Goal: Information Seeking & Learning: Check status

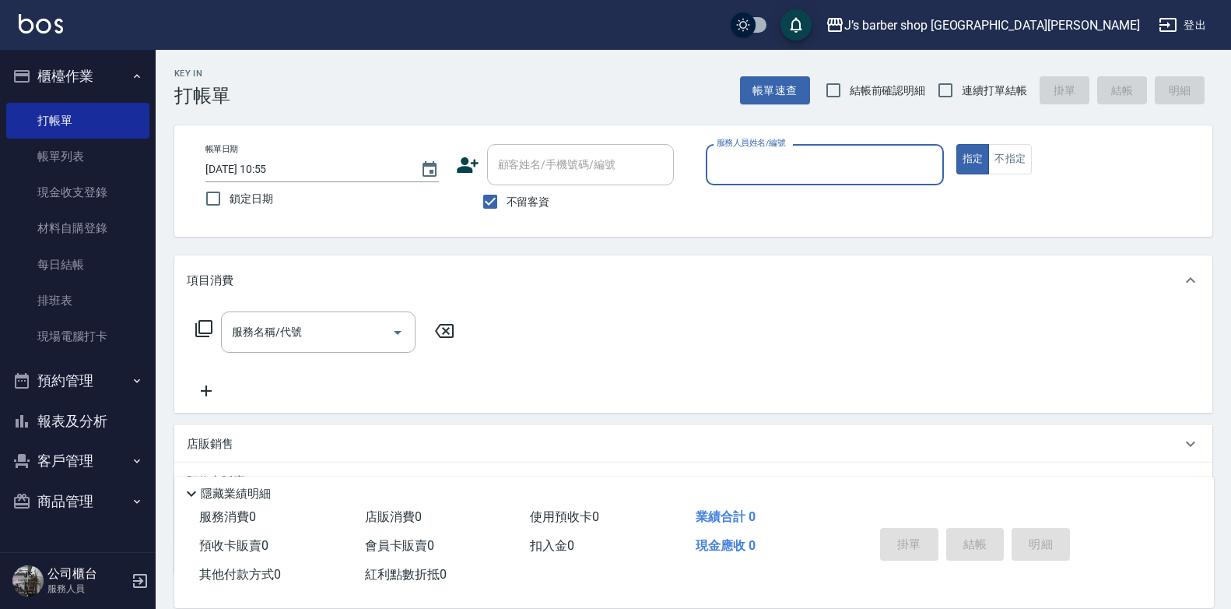
drag, startPoint x: 0, startPoint y: 0, endPoint x: 104, endPoint y: 418, distance: 430.7
click at [82, 420] on button "報表及分析" at bounding box center [77, 421] width 143 height 40
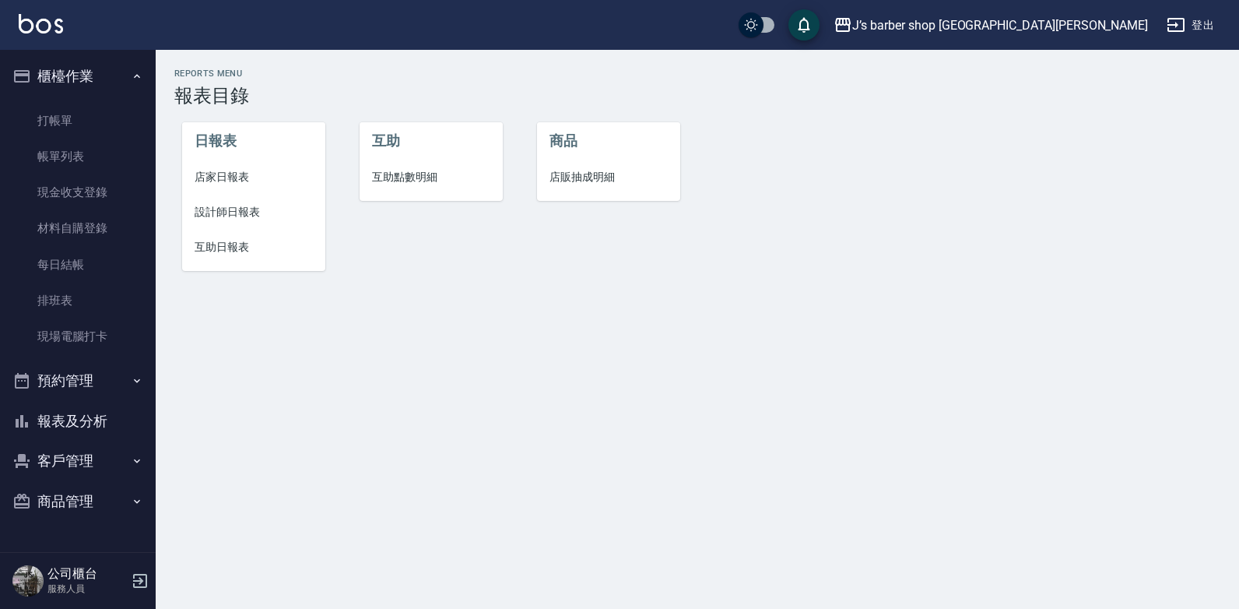
click at [231, 216] on span "設計師日報表" at bounding box center [254, 212] width 118 height 16
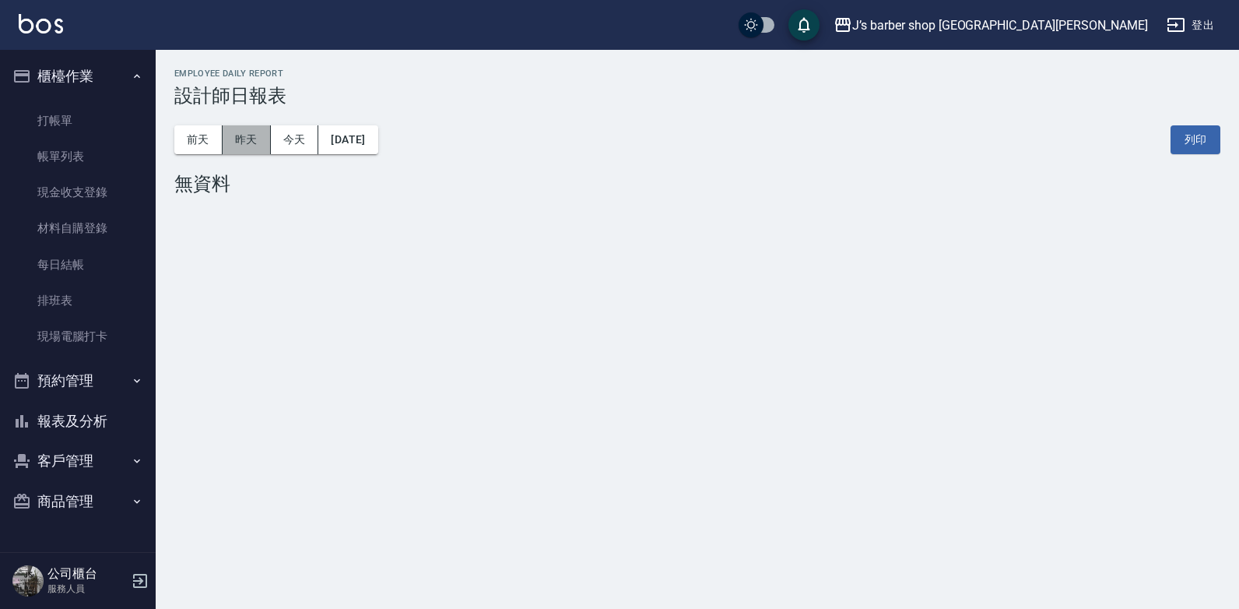
click at [241, 134] on button "昨天" at bounding box center [247, 139] width 48 height 29
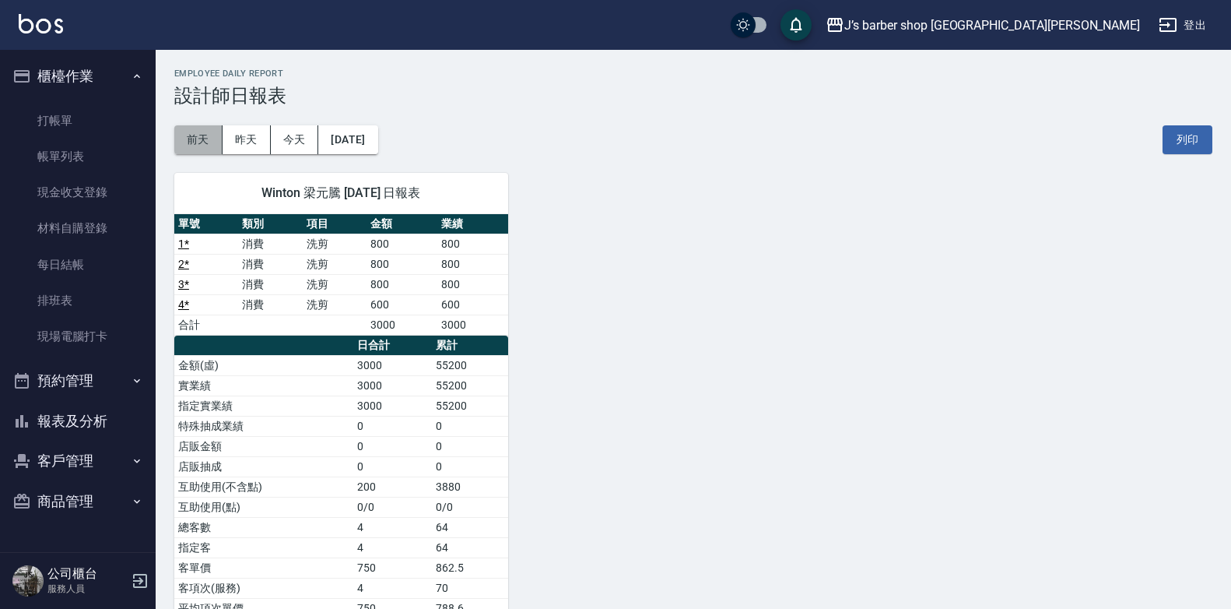
click at [202, 139] on button "前天" at bounding box center [198, 139] width 48 height 29
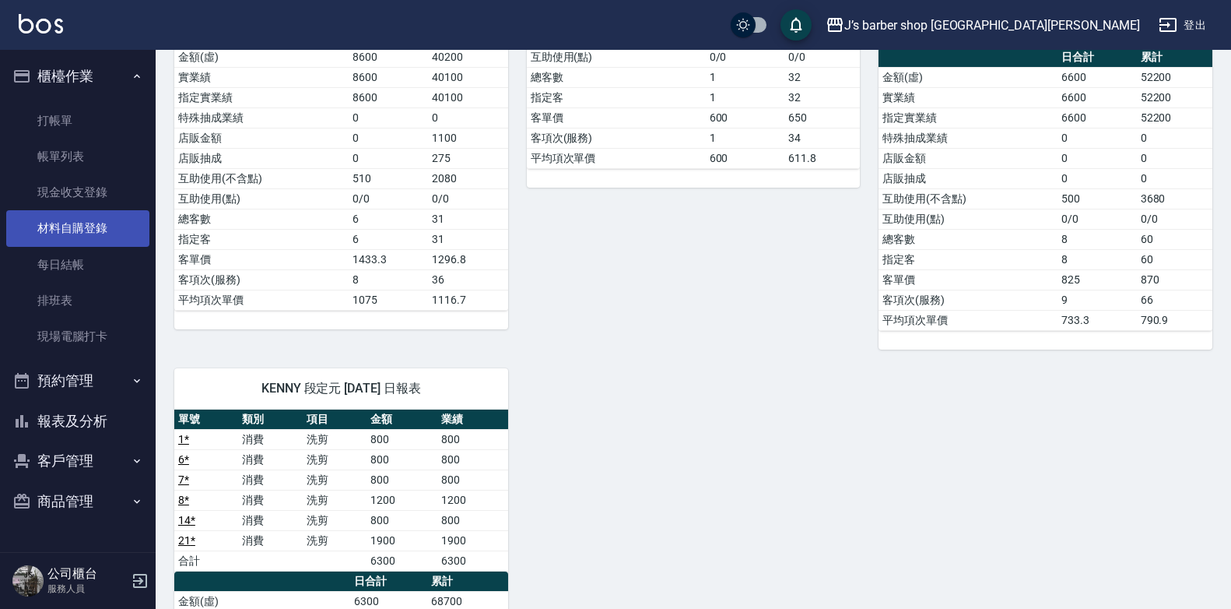
scroll to position [156, 0]
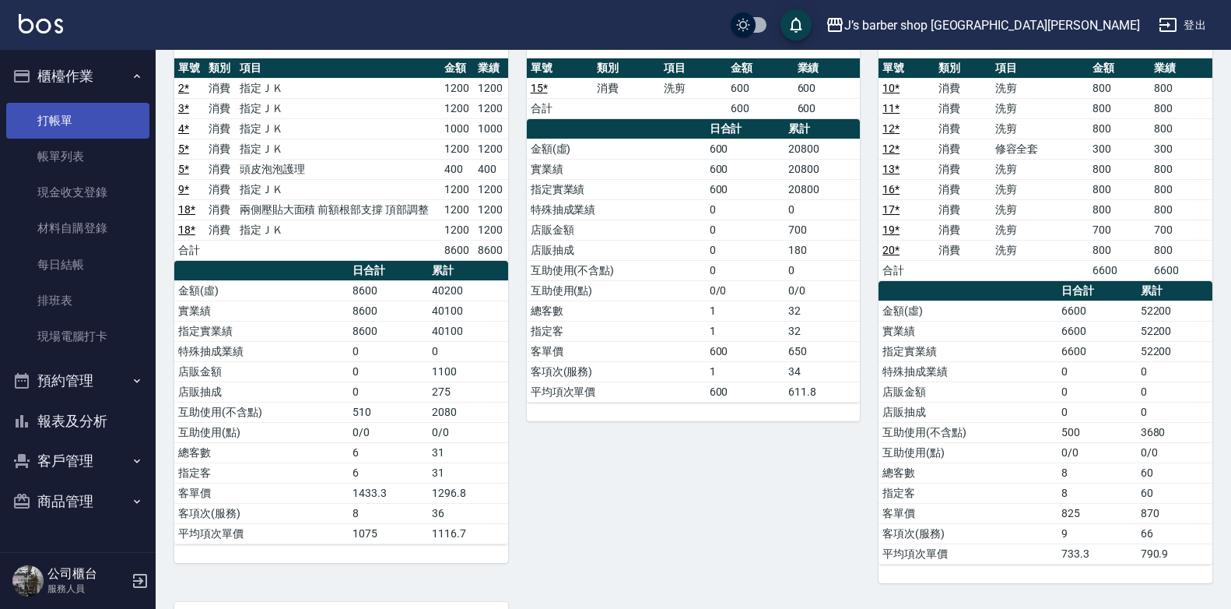
click at [102, 130] on link "打帳單" at bounding box center [77, 121] width 143 height 36
